Goal: Complete application form

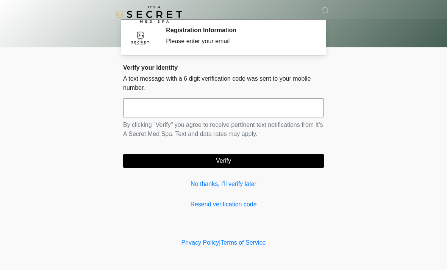
click at [280, 116] on input "text" at bounding box center [223, 108] width 201 height 19
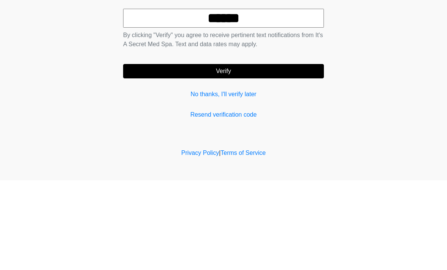
type input "******"
click at [248, 154] on button "Verify" at bounding box center [223, 161] width 201 height 14
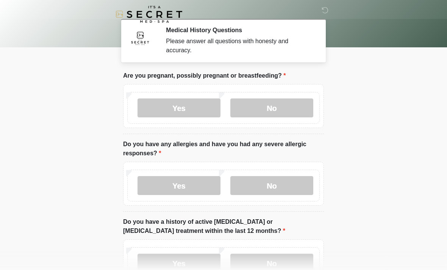
click at [287, 110] on label "No" at bounding box center [271, 108] width 83 height 19
click at [268, 184] on label "No" at bounding box center [271, 185] width 83 height 19
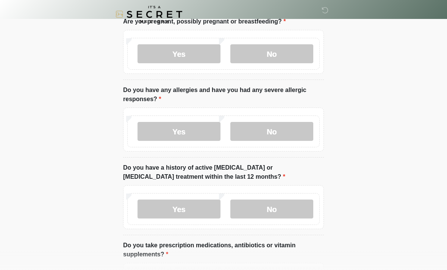
scroll to position [55, 0]
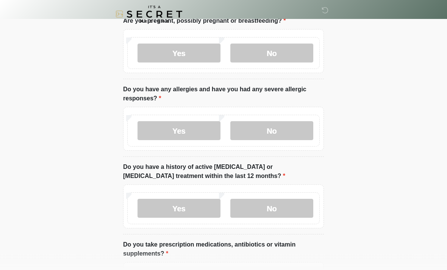
click at [288, 204] on label "No" at bounding box center [271, 208] width 83 height 19
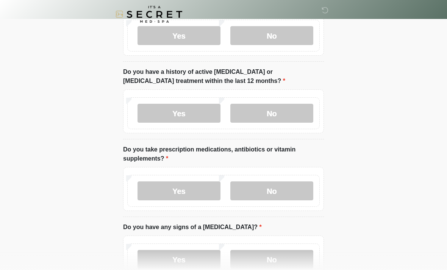
scroll to position [150, 0]
click at [197, 189] on label "Yes" at bounding box center [179, 191] width 83 height 19
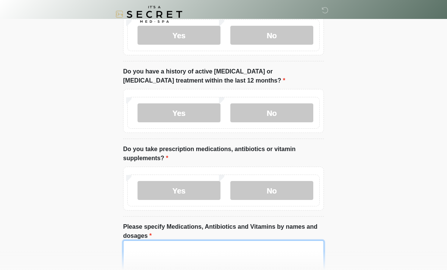
click at [192, 261] on textarea "Please specify Medications, Antibiotics and Vitamins by names and dosages" at bounding box center [223, 257] width 201 height 33
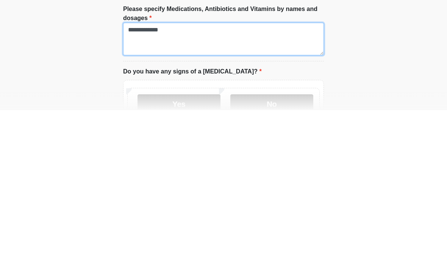
scroll to position [227, 0]
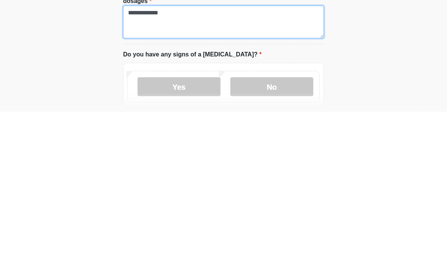
type textarea "**********"
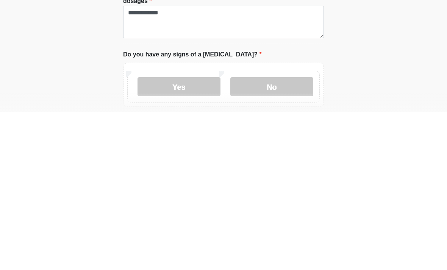
click at [279, 236] on label "No" at bounding box center [271, 245] width 83 height 19
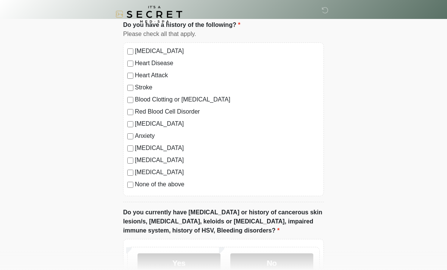
scroll to position [529, 0]
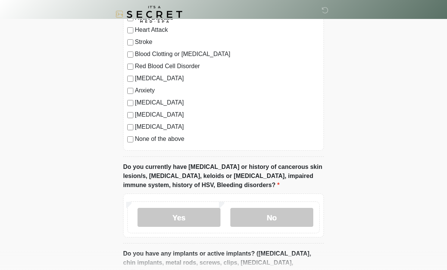
click at [284, 216] on label "No" at bounding box center [271, 217] width 83 height 19
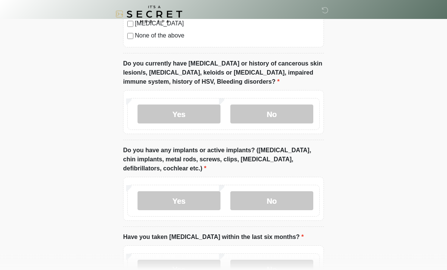
scroll to position [637, 0]
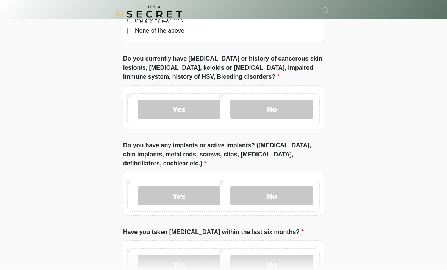
click at [293, 203] on label "No" at bounding box center [271, 196] width 83 height 19
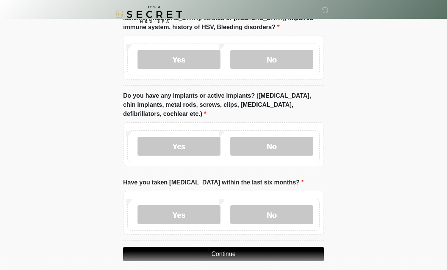
scroll to position [693, 0]
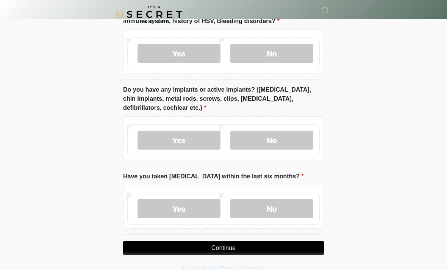
click at [271, 207] on label "No" at bounding box center [271, 208] width 83 height 19
click at [255, 248] on button "Continue" at bounding box center [223, 248] width 201 height 14
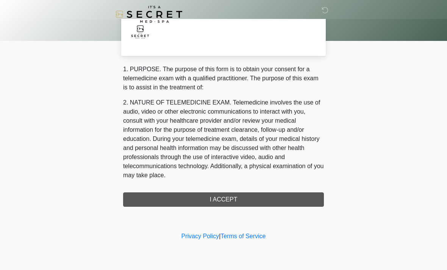
scroll to position [0, 0]
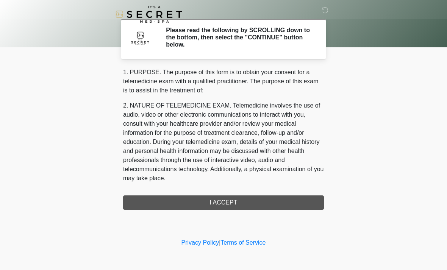
click at [241, 198] on div "1. PURPOSE. The purpose of this form is to obtain your consent for a telemedici…" at bounding box center [223, 139] width 201 height 142
click at [242, 204] on div "1. PURPOSE. The purpose of this form is to obtain your consent for a telemedici…" at bounding box center [223, 139] width 201 height 142
click at [235, 196] on div "1. PURPOSE. The purpose of this form is to obtain your consent for a telemedici…" at bounding box center [223, 139] width 201 height 142
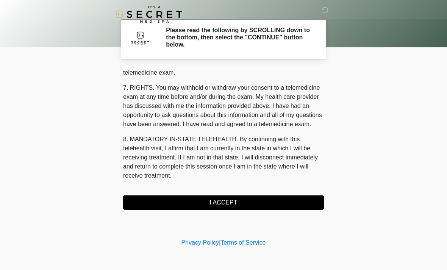
click at [236, 196] on button "I ACCEPT" at bounding box center [223, 203] width 201 height 14
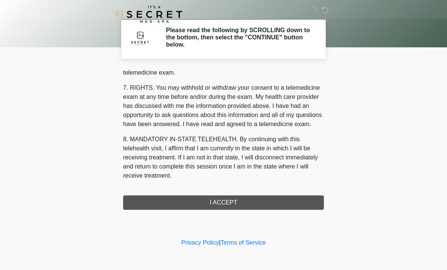
scroll to position [321, 0]
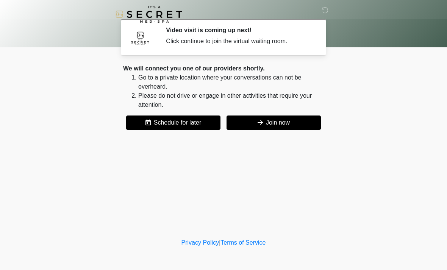
click at [293, 125] on button "Join now" at bounding box center [274, 123] width 94 height 14
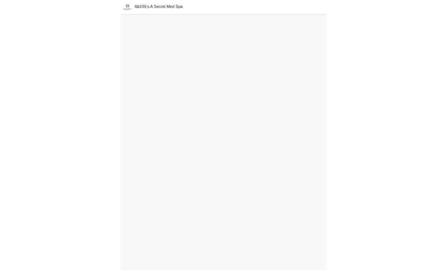
scroll to position [20, 0]
